Goal: Check status: Check status

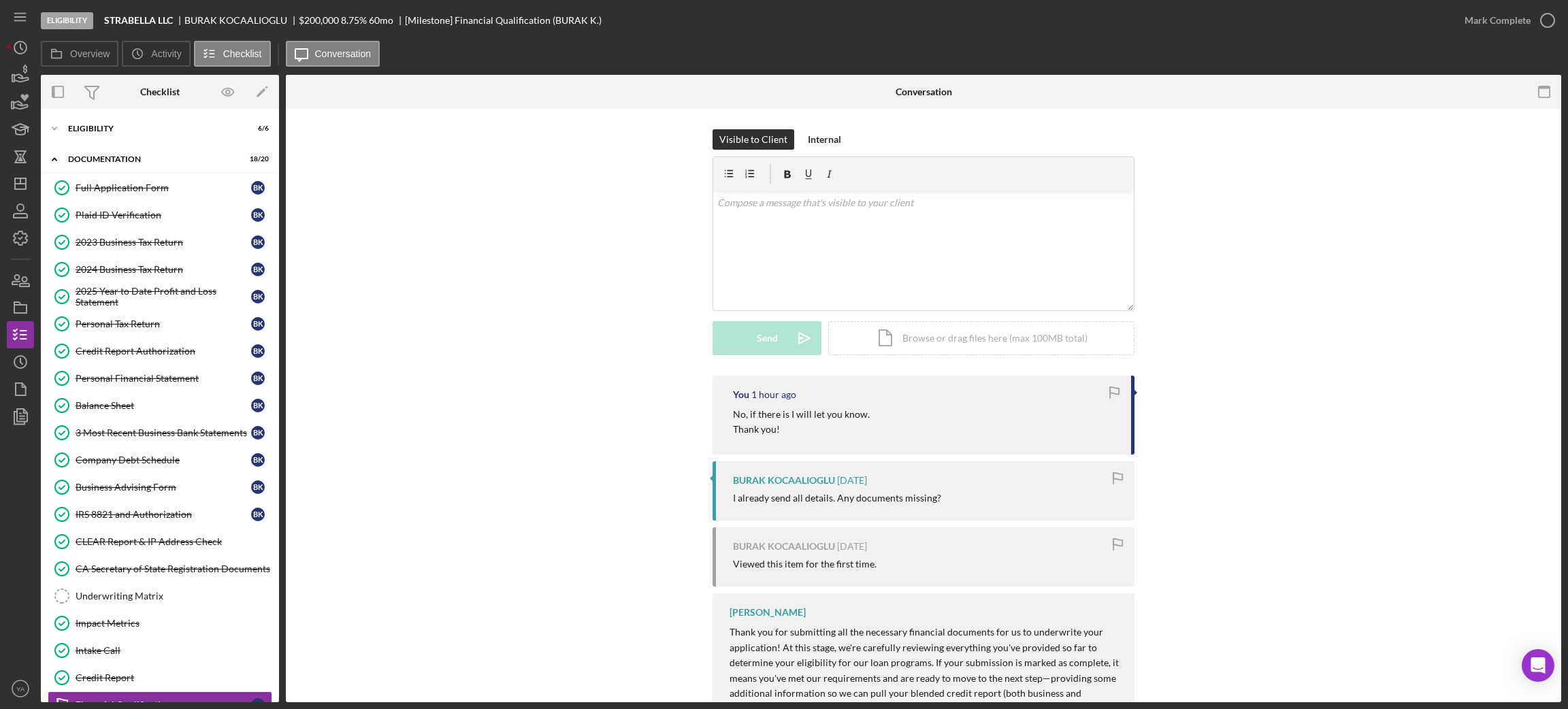
scroll to position [95, 0]
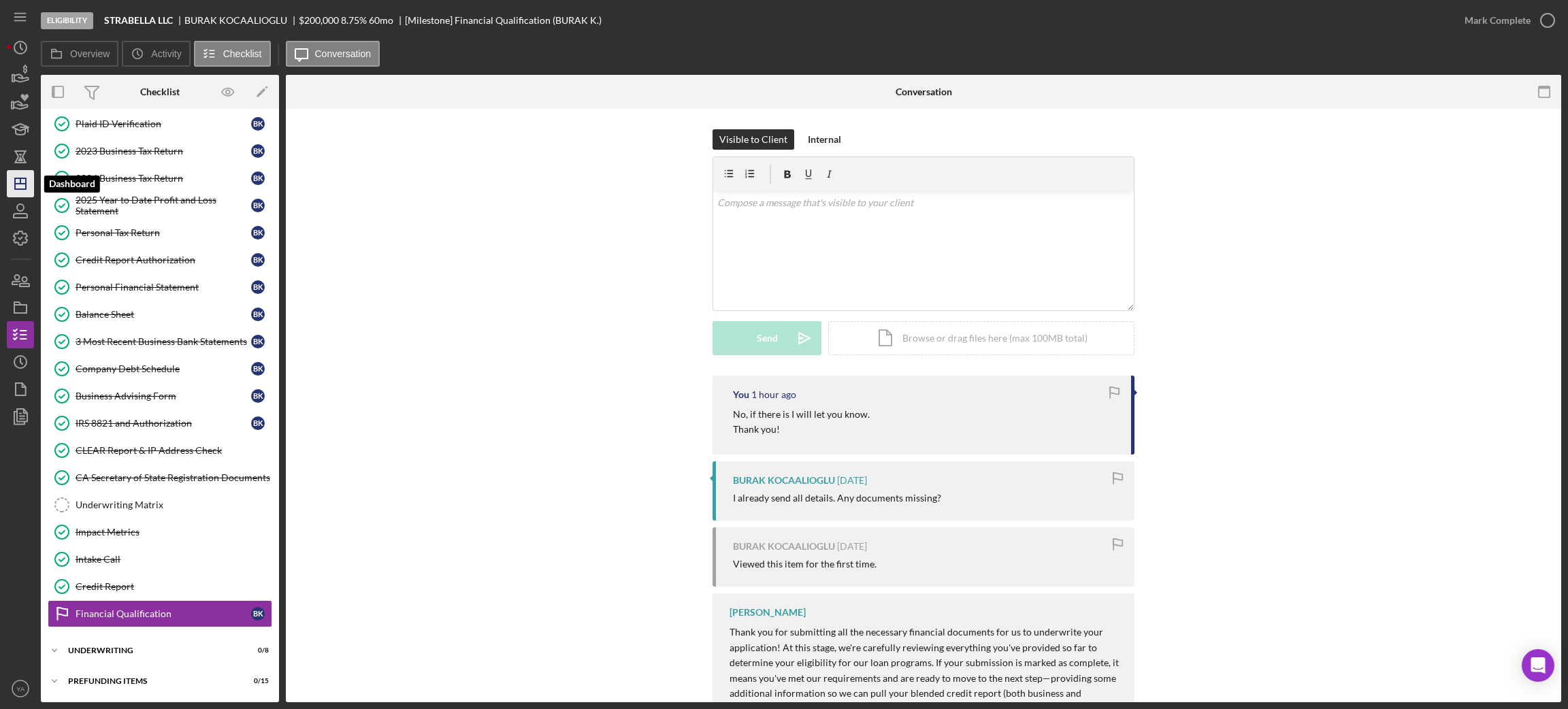
click at [15, 188] on icon "Icon/Dashboard" at bounding box center [20, 184] width 34 height 34
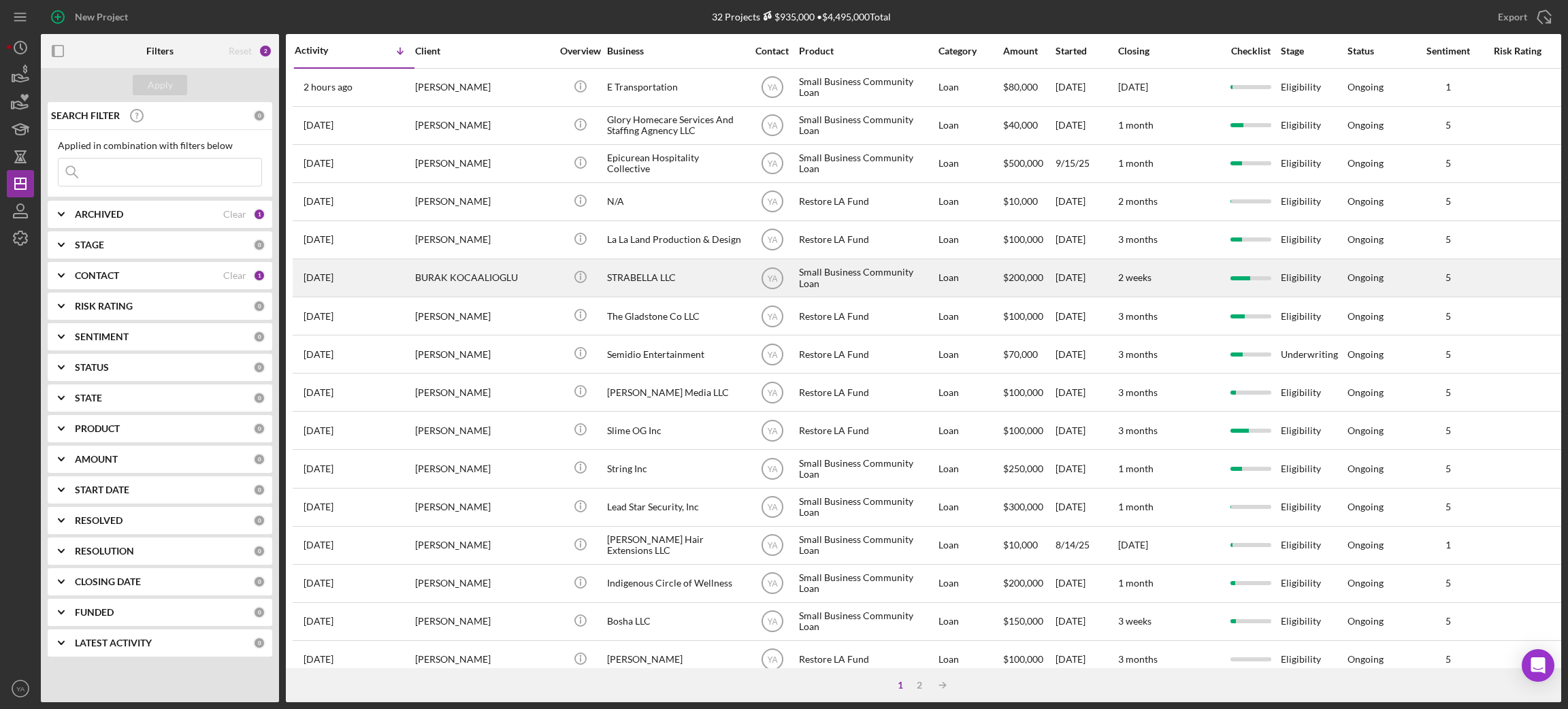
click at [659, 286] on div "STRABELLA LLC" at bounding box center [675, 278] width 136 height 36
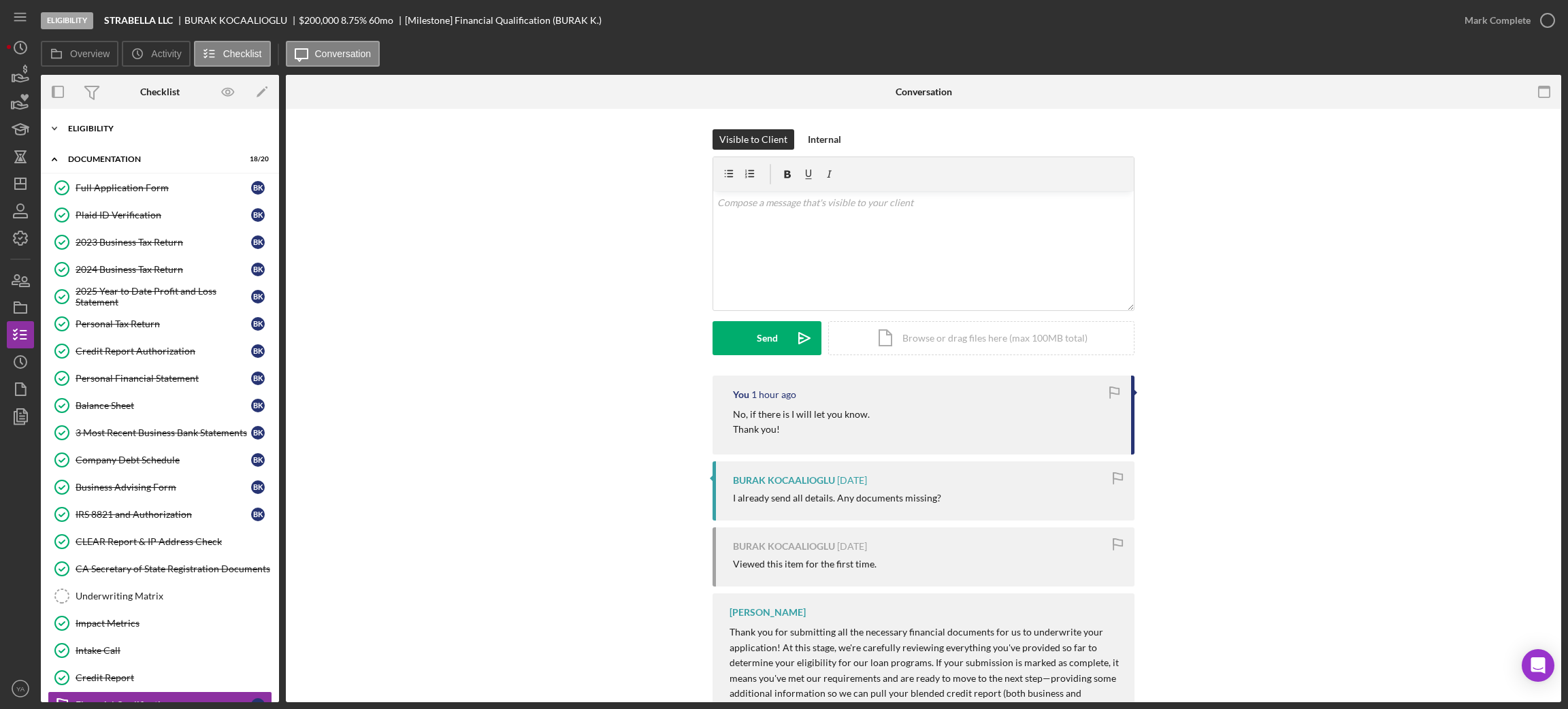
click at [149, 125] on div "Eligibility" at bounding box center [165, 128] width 194 height 8
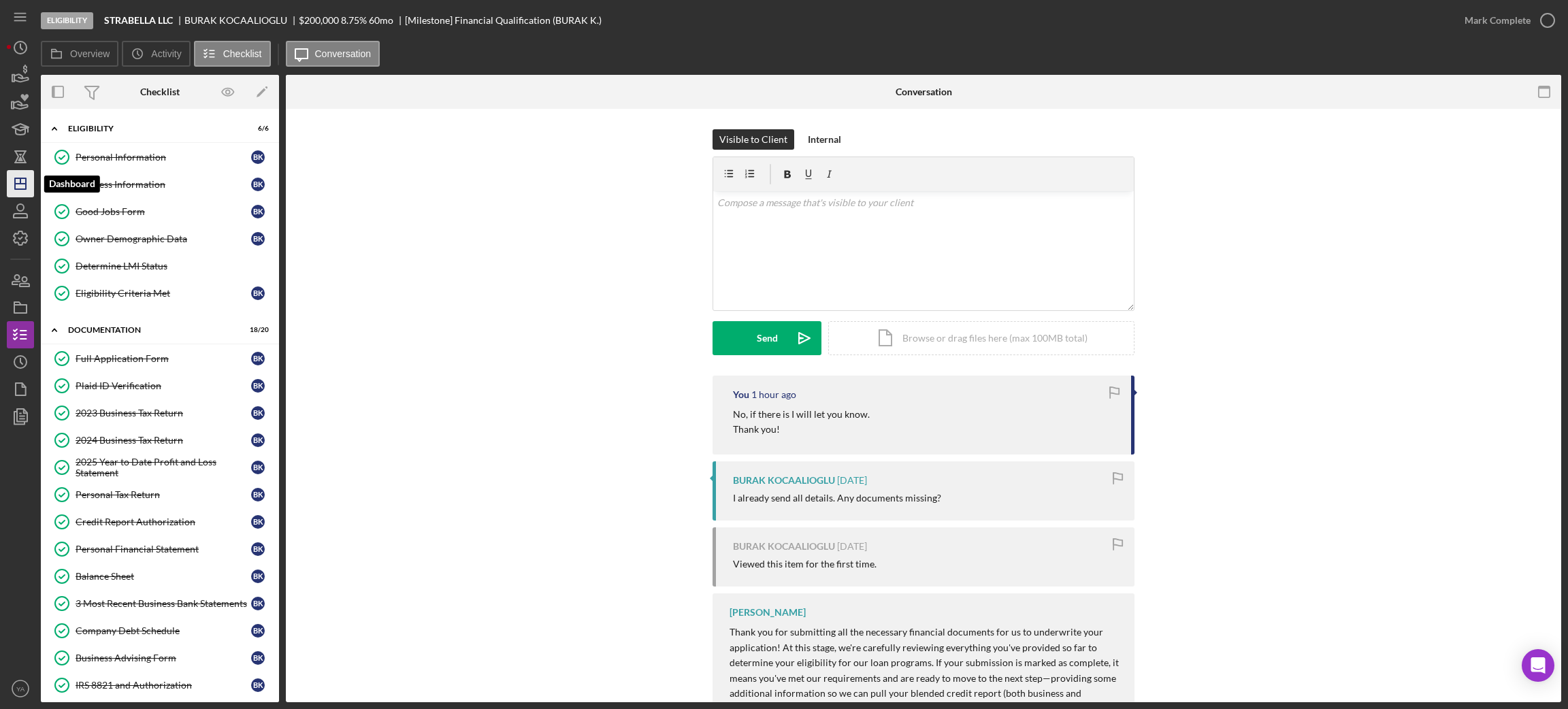
click at [34, 178] on icon "Icon/Dashboard" at bounding box center [20, 184] width 34 height 34
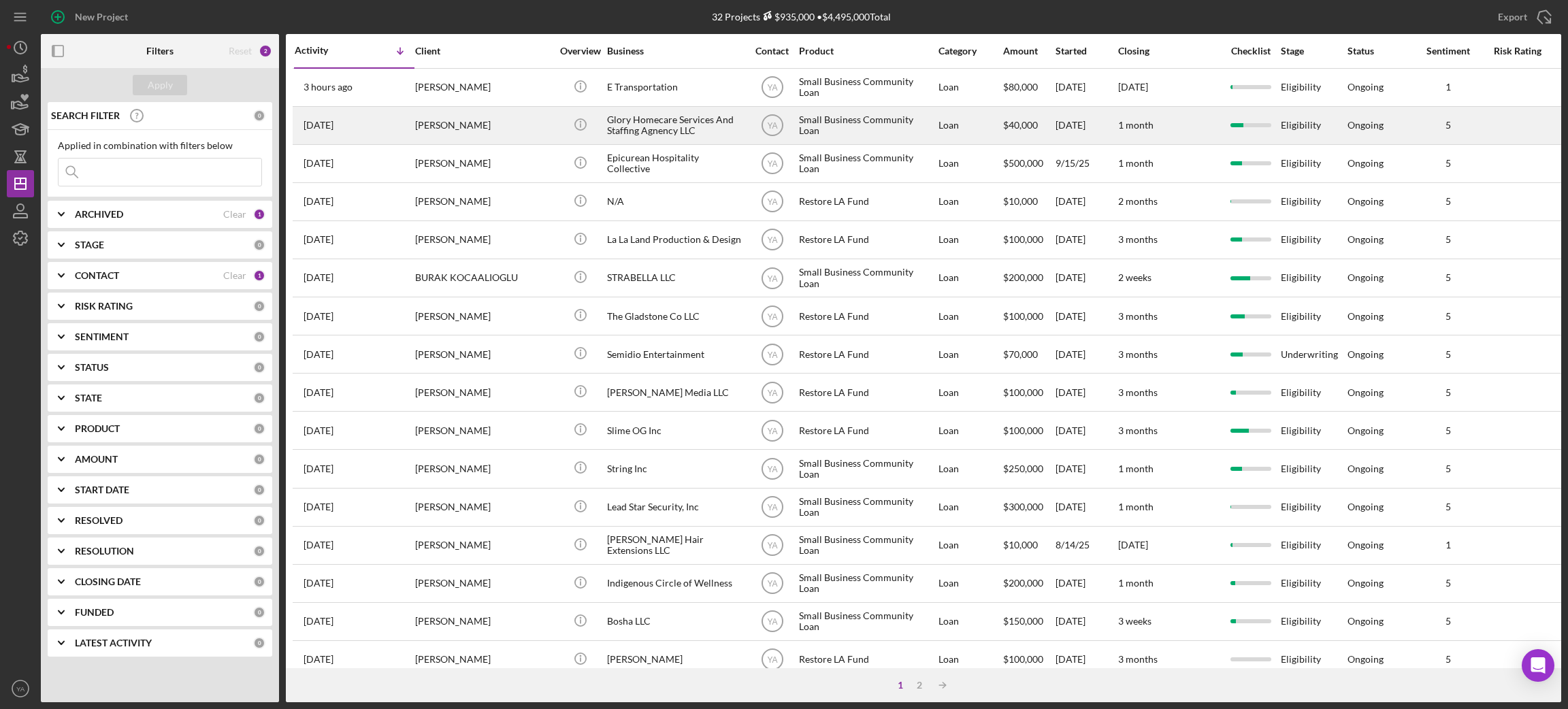
click at [714, 128] on div "Glory Homecare Services And Staffing Agnency LLC" at bounding box center [675, 125] width 136 height 36
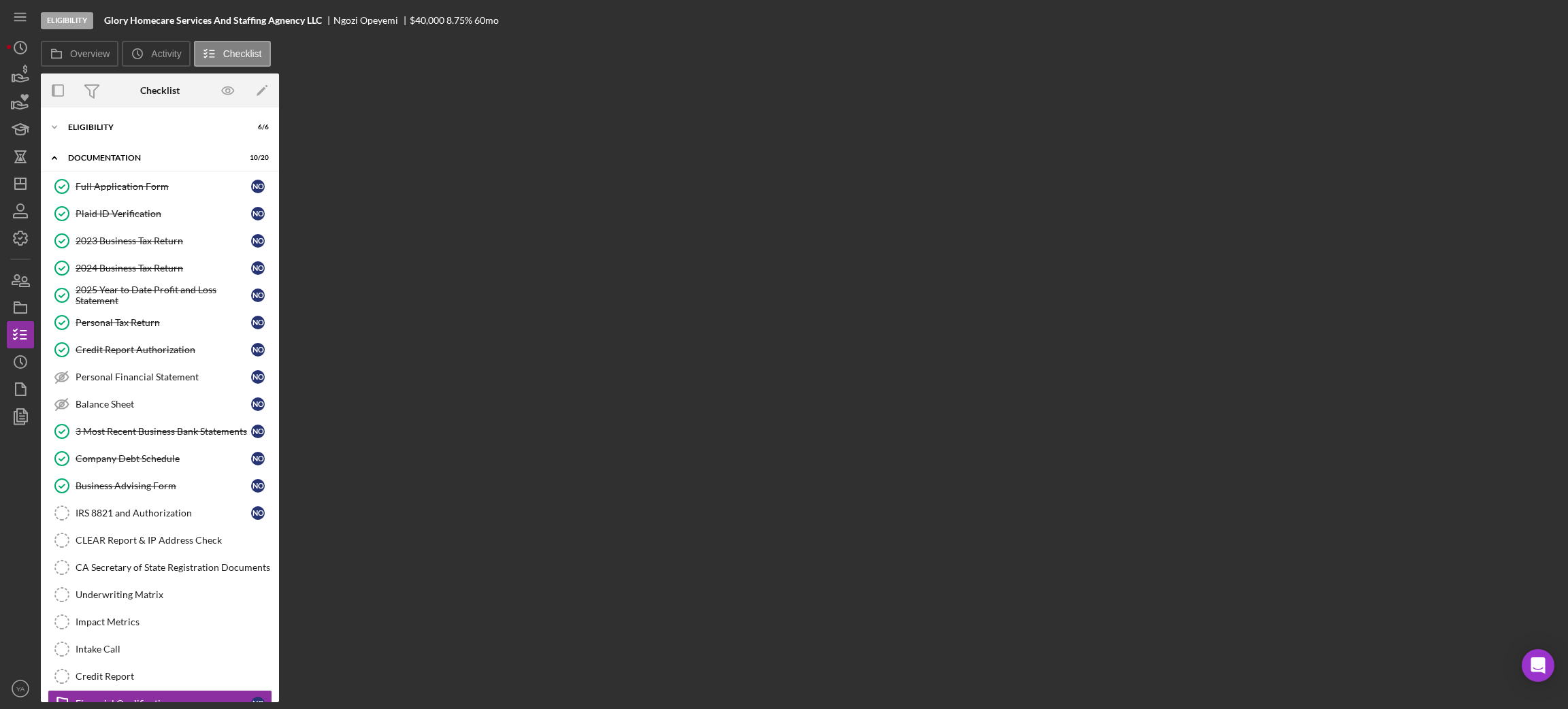
scroll to position [95, 0]
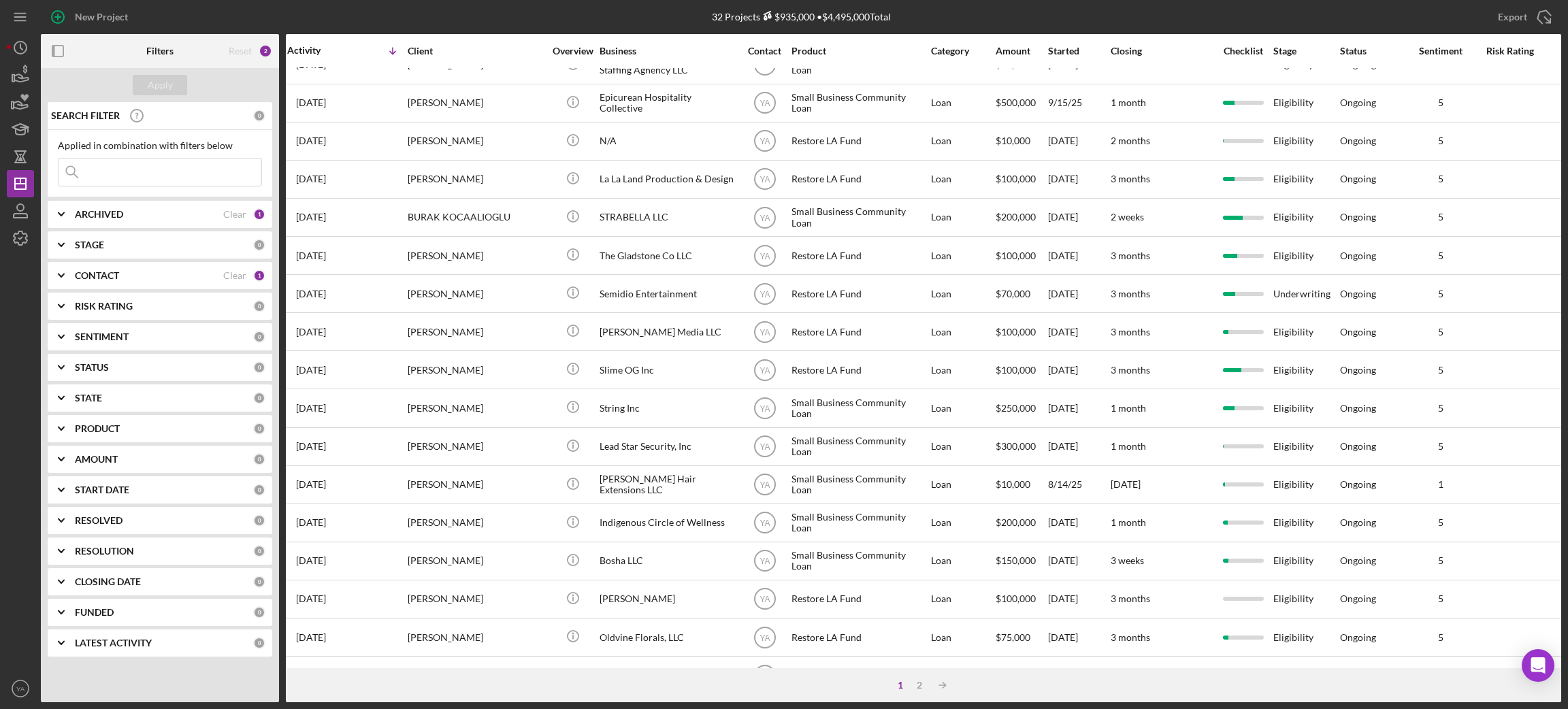
scroll to position [0, 8]
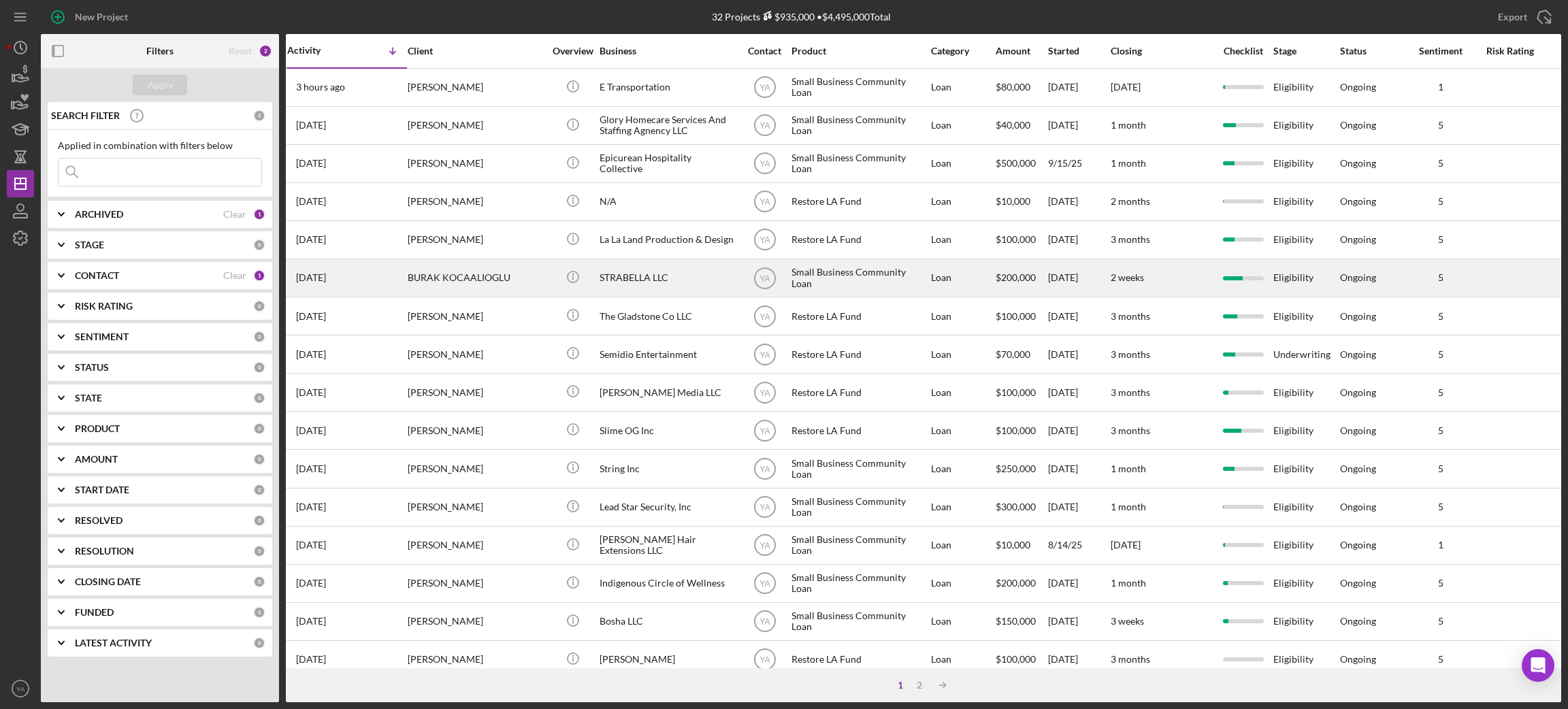
click at [644, 288] on div "STRABELLA LLC" at bounding box center [668, 278] width 136 height 36
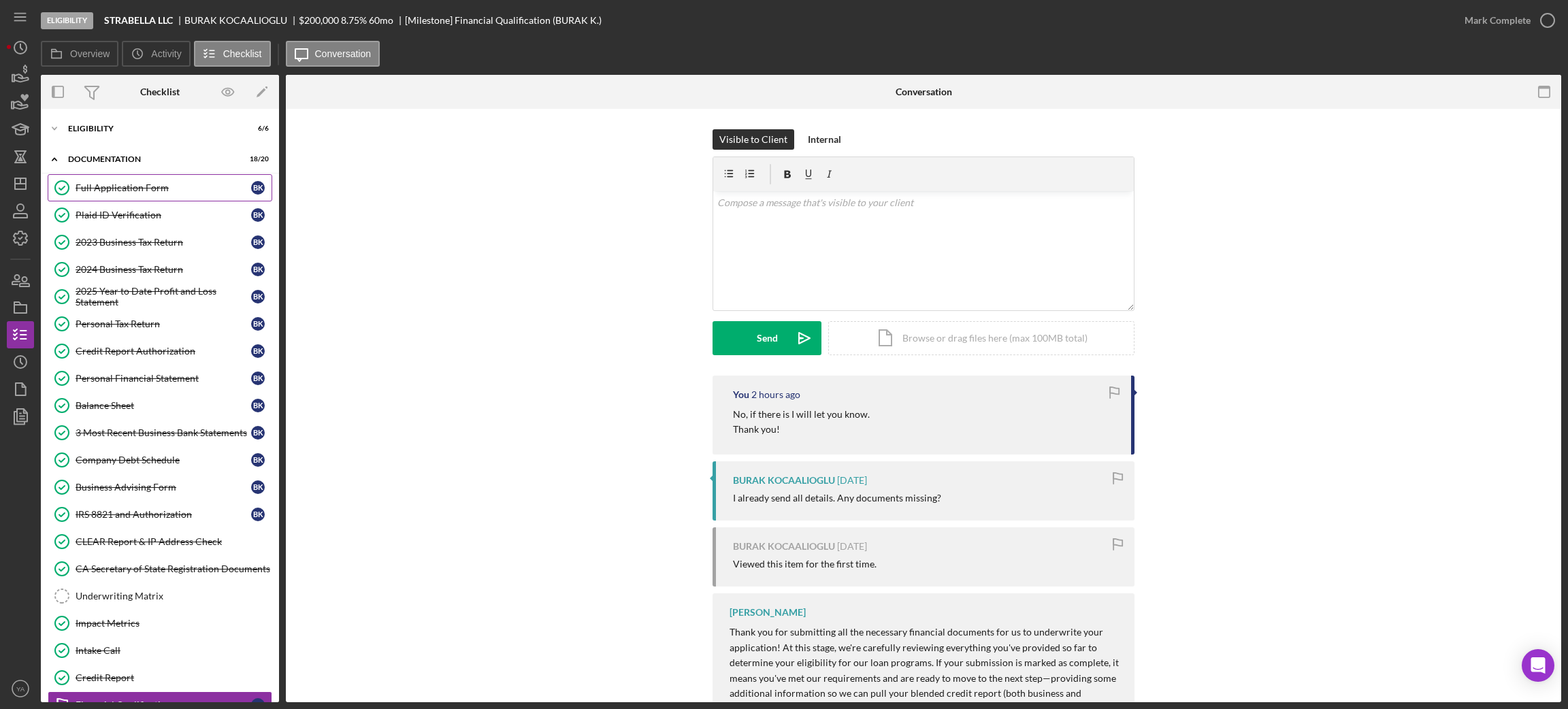
click at [189, 190] on div "Full Application Form" at bounding box center [164, 188] width 176 height 11
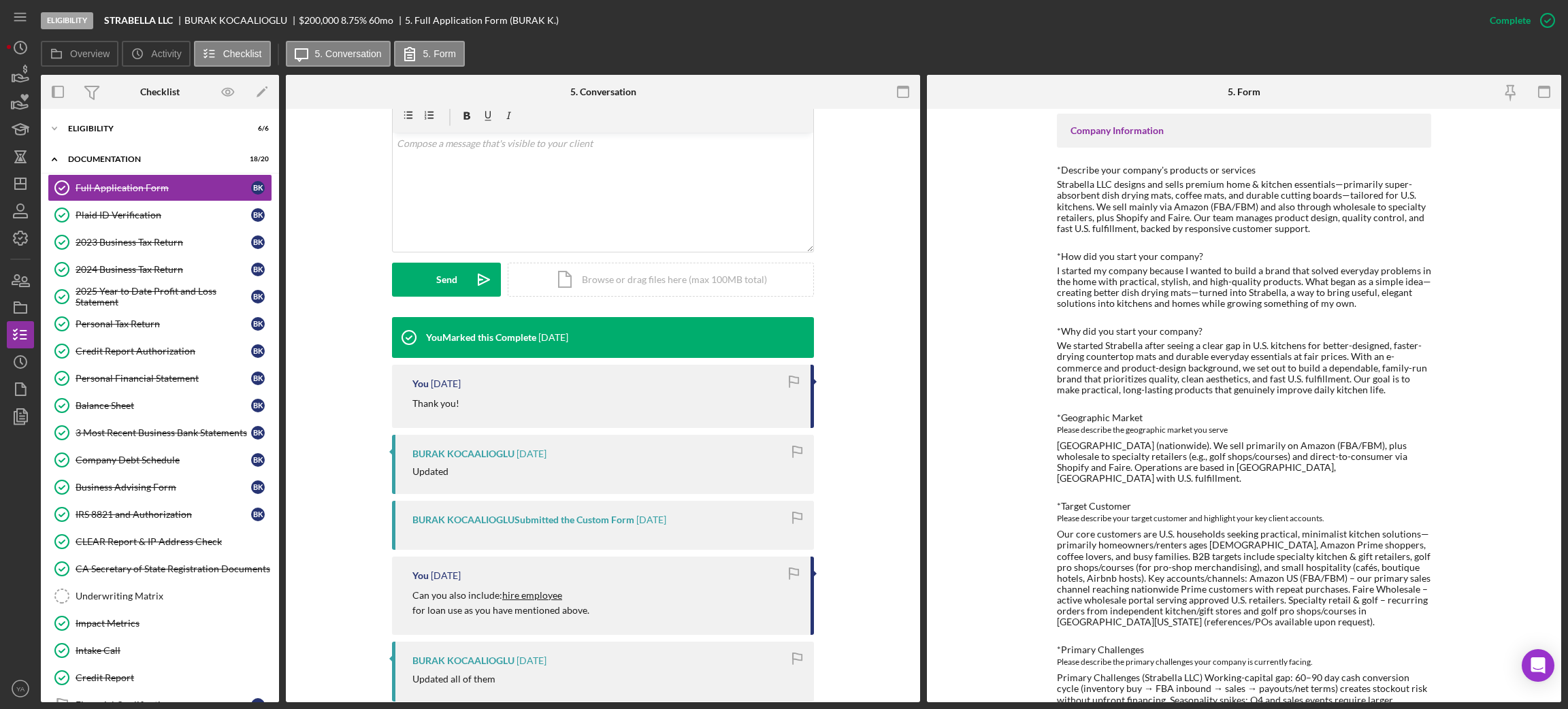
scroll to position [378, 0]
